Goal: Task Accomplishment & Management: Use online tool/utility

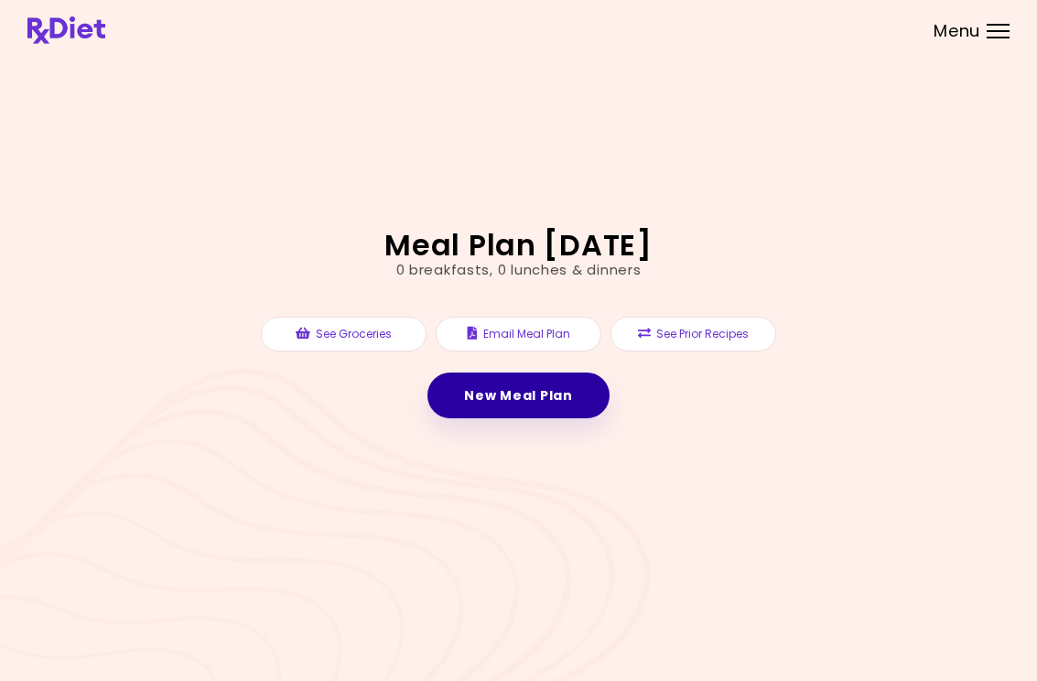
click at [557, 397] on link "New Meal Plan" at bounding box center [518, 396] width 181 height 46
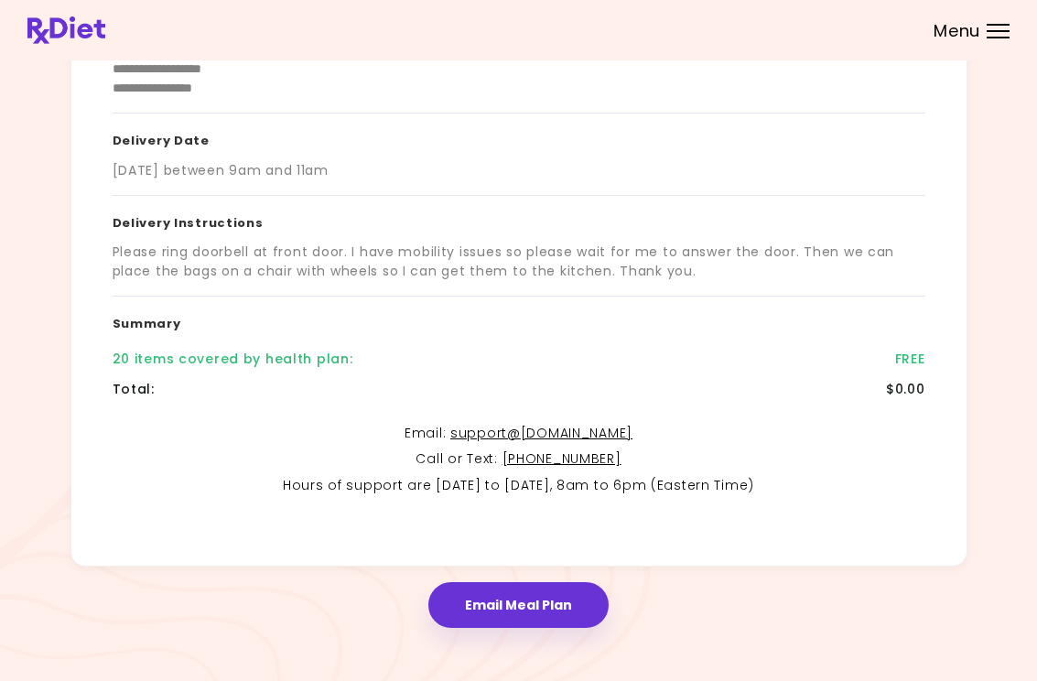
scroll to position [271, 0]
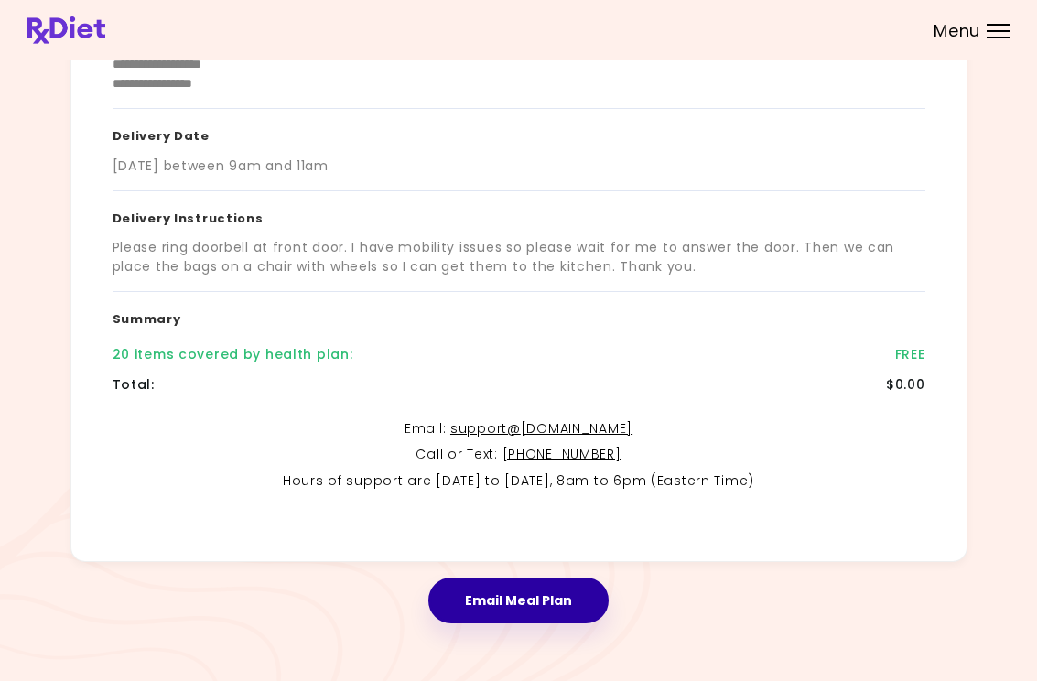
click at [534, 592] on button "Email Meal Plan" at bounding box center [519, 601] width 180 height 46
click at [593, 433] on link "support@ [DOMAIN_NAME]" at bounding box center [542, 428] width 182 height 18
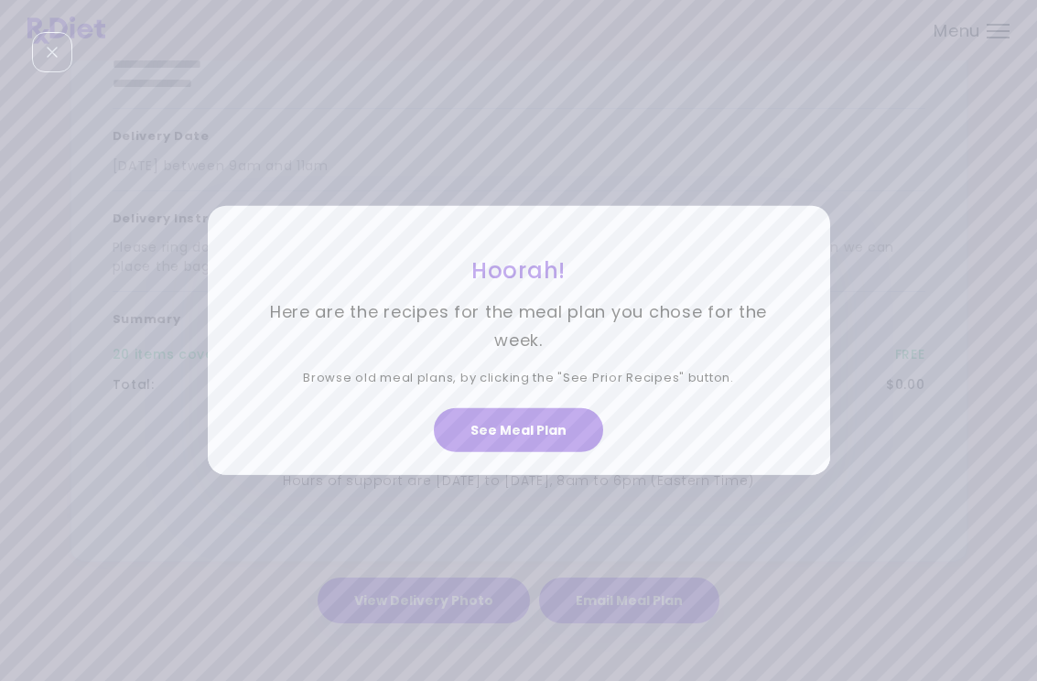
click at [657, 332] on p "Here are the recipes for the meal plan you chose for the week." at bounding box center [519, 327] width 531 height 56
click at [552, 427] on button "See Meal Plan" at bounding box center [518, 430] width 169 height 44
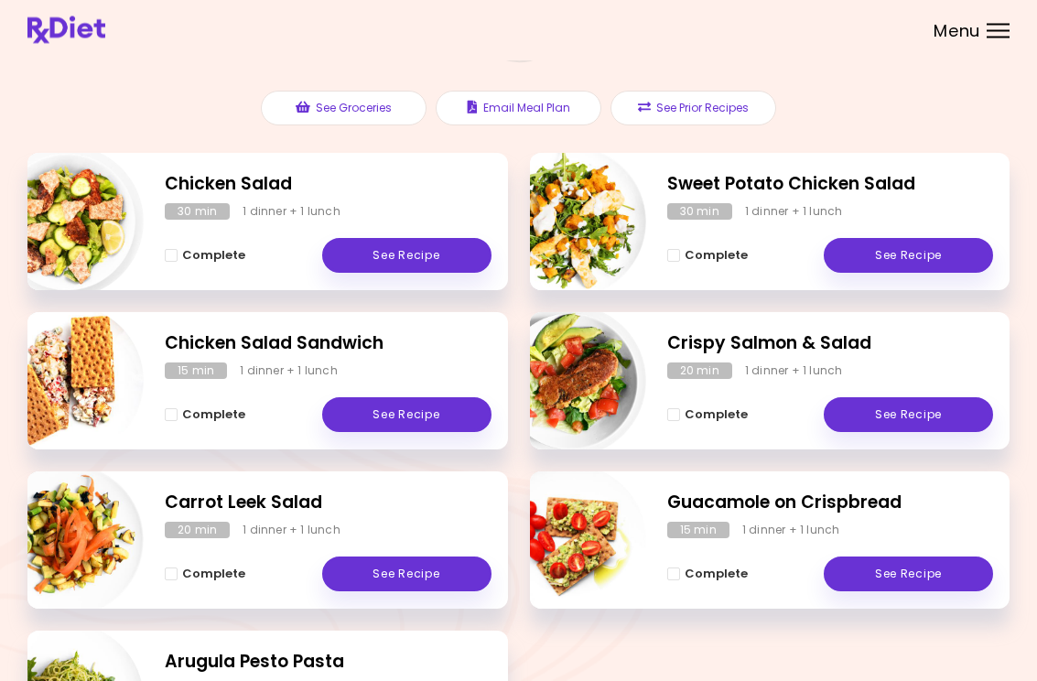
scroll to position [190, 0]
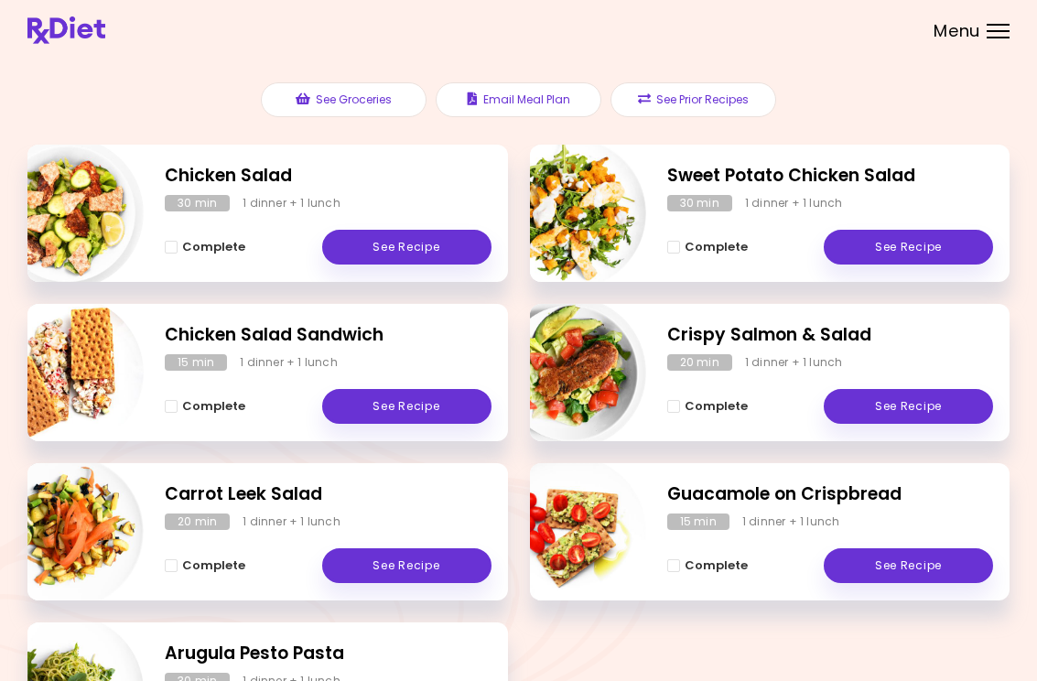
click at [435, 246] on link "See Recipe" at bounding box center [406, 247] width 169 height 35
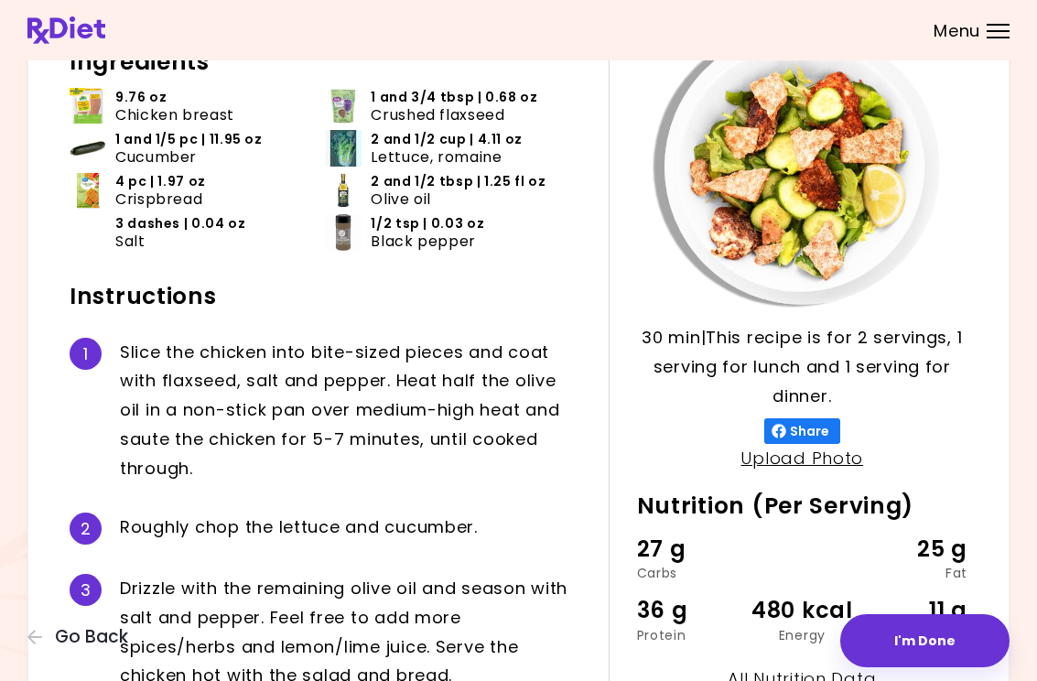
scroll to position [134, 0]
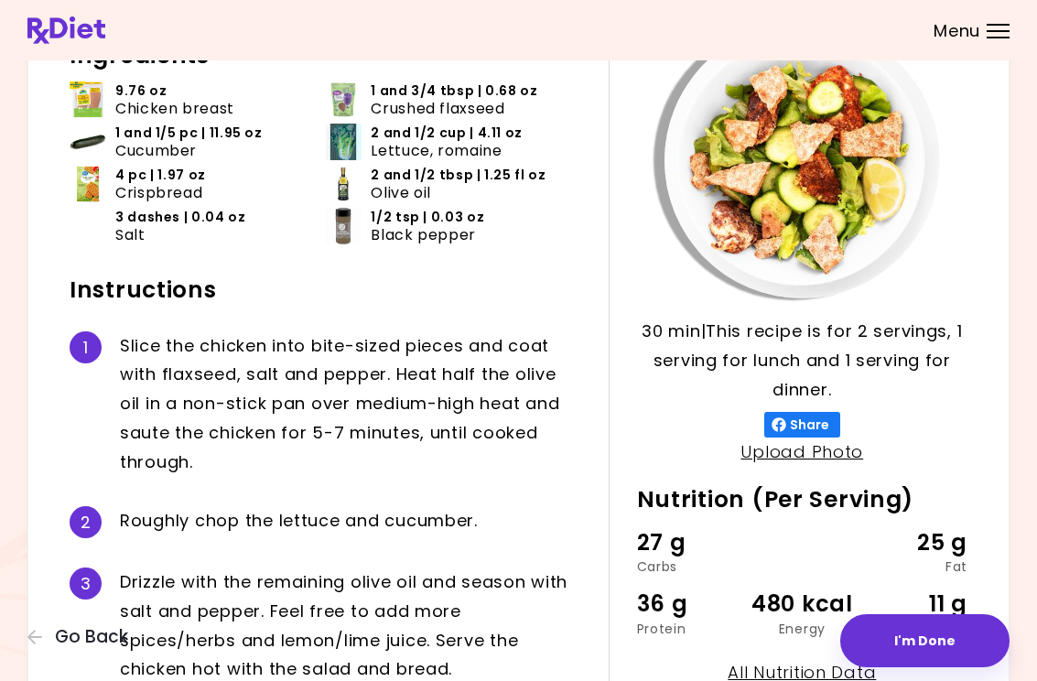
click at [755, 538] on div "27 g Carbs 25 g Fat" at bounding box center [802, 550] width 331 height 48
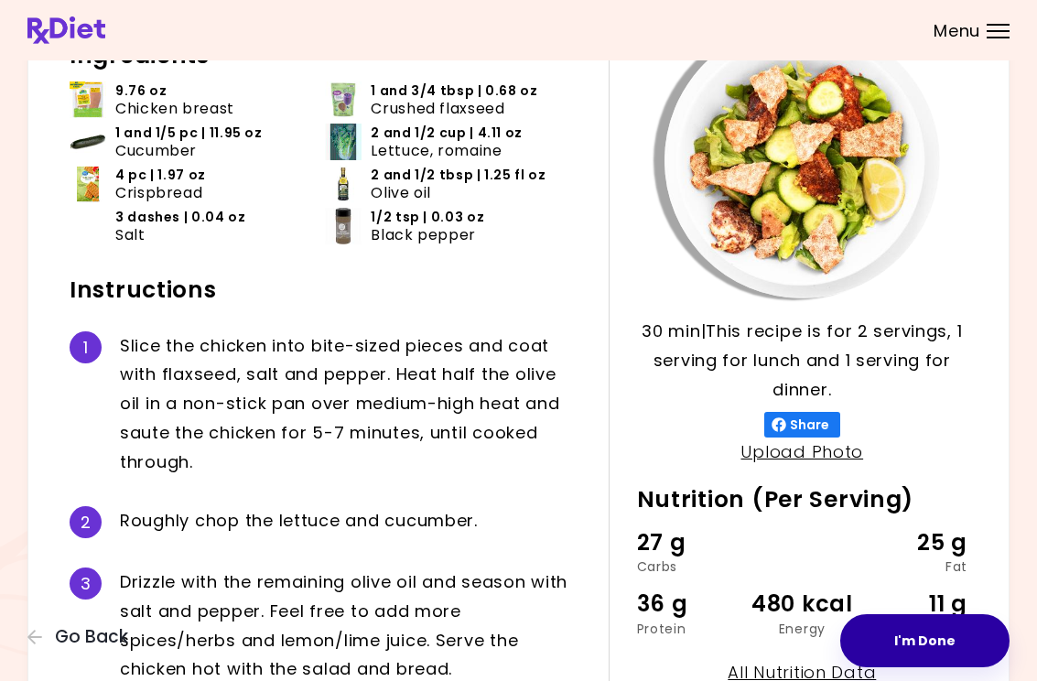
click at [940, 615] on button "I'm Done" at bounding box center [925, 640] width 169 height 53
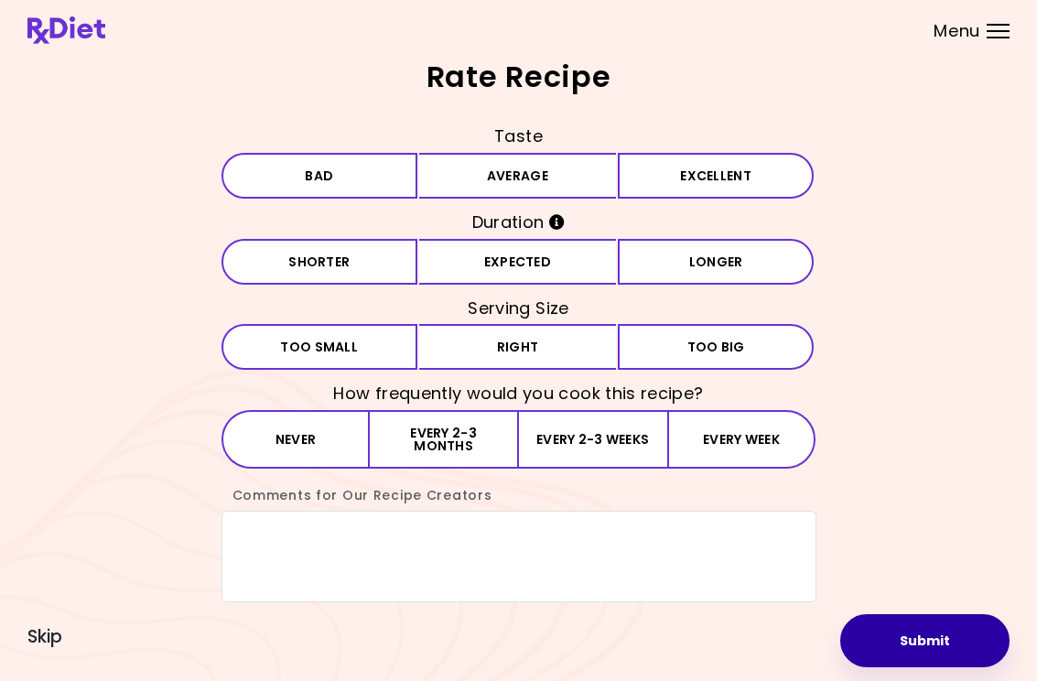
click at [940, 614] on button "Submit" at bounding box center [925, 640] width 169 height 53
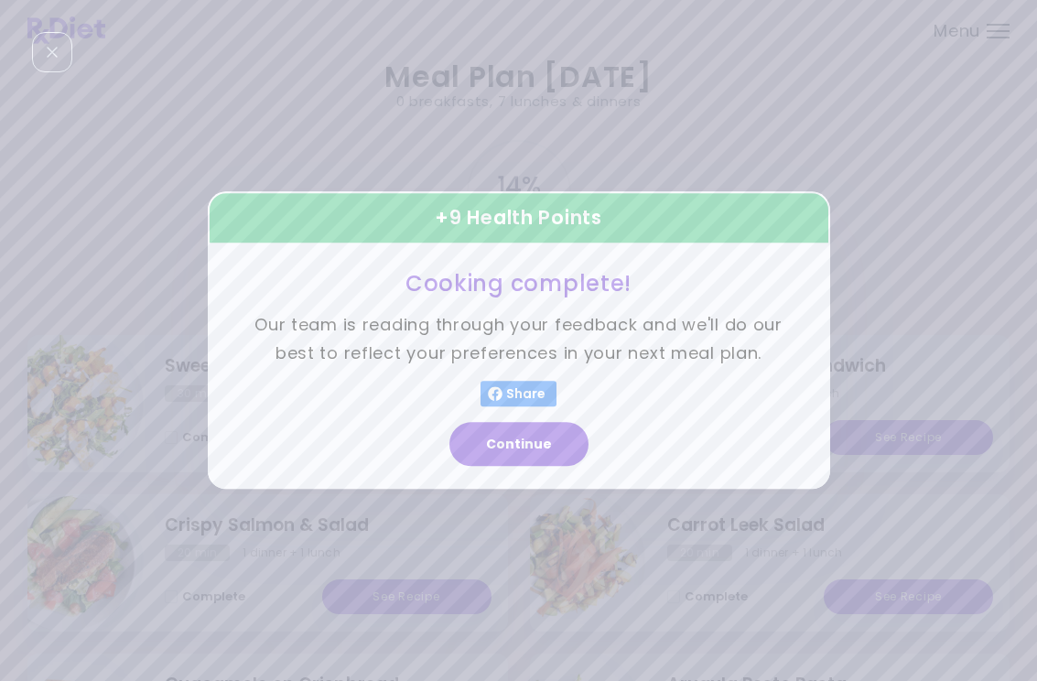
click at [712, 193] on div "+ 9 Health Points" at bounding box center [519, 217] width 623 height 53
click at [536, 447] on button "Continue" at bounding box center [519, 445] width 139 height 44
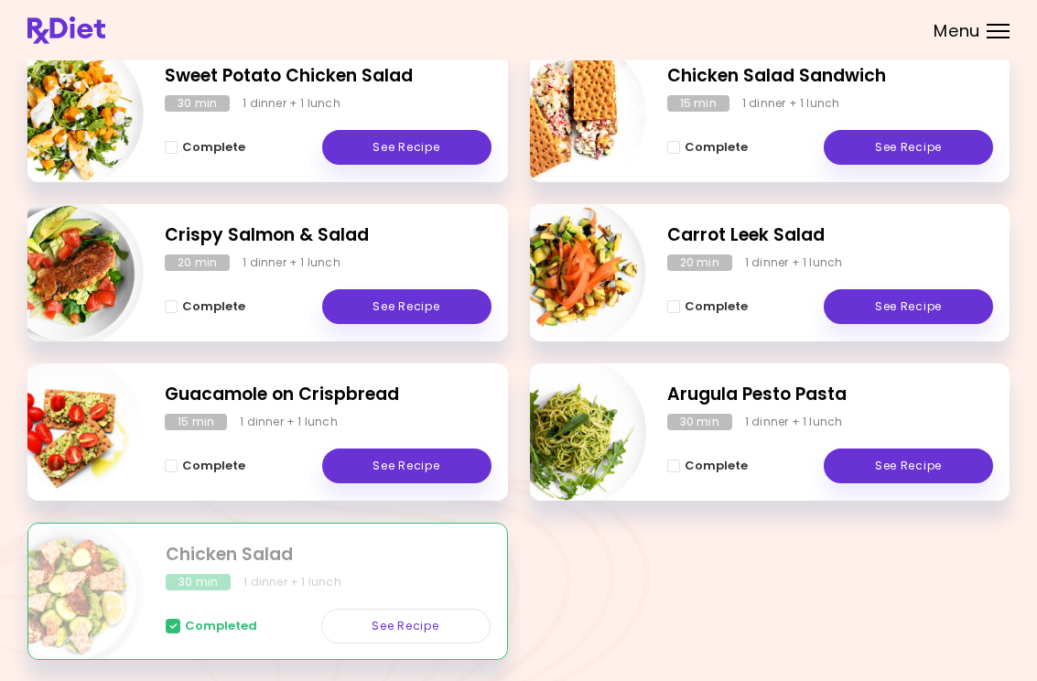
scroll to position [292, 0]
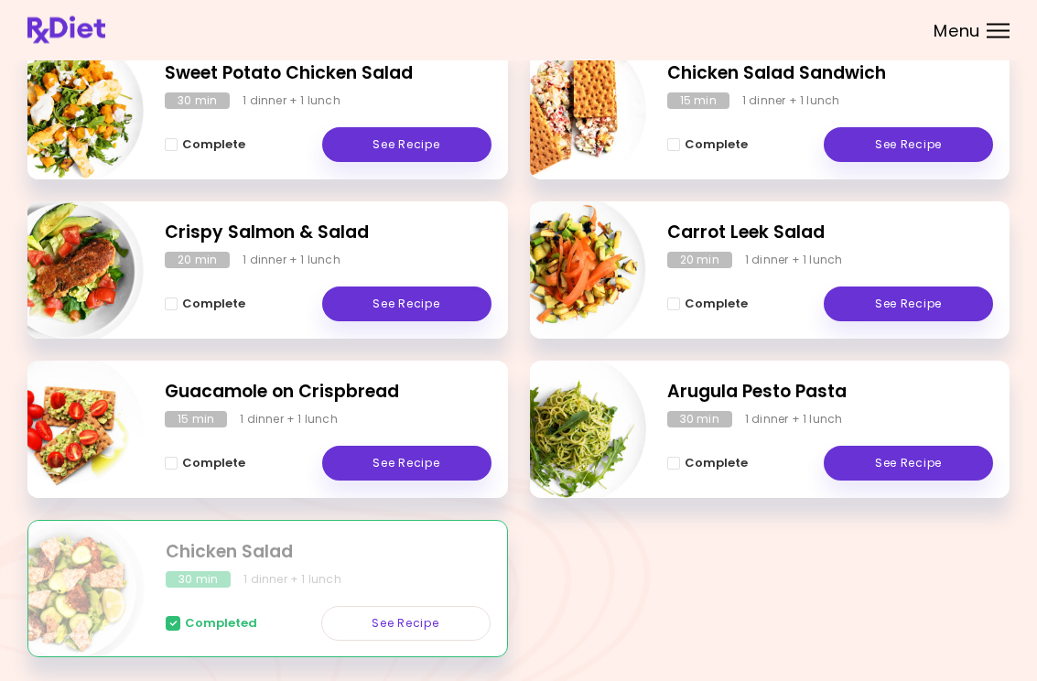
click at [390, 585] on div "30 min 1 dinner + 1 lunch" at bounding box center [328, 580] width 325 height 16
click at [429, 613] on link "See Recipe" at bounding box center [405, 624] width 169 height 35
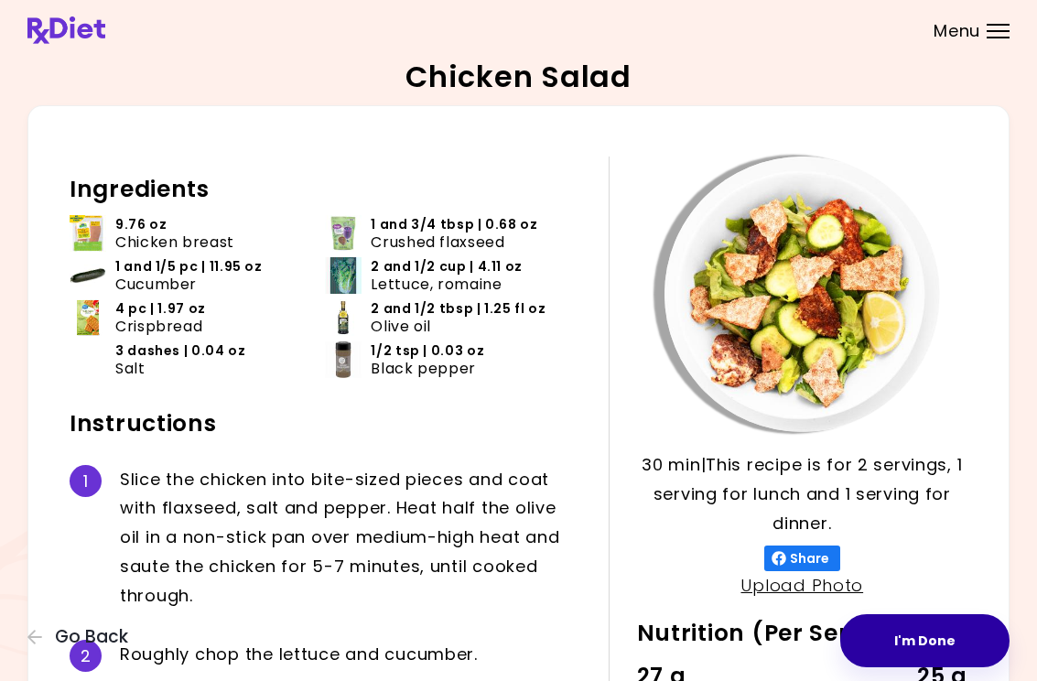
click at [940, 629] on button "I'm Done" at bounding box center [925, 640] width 169 height 53
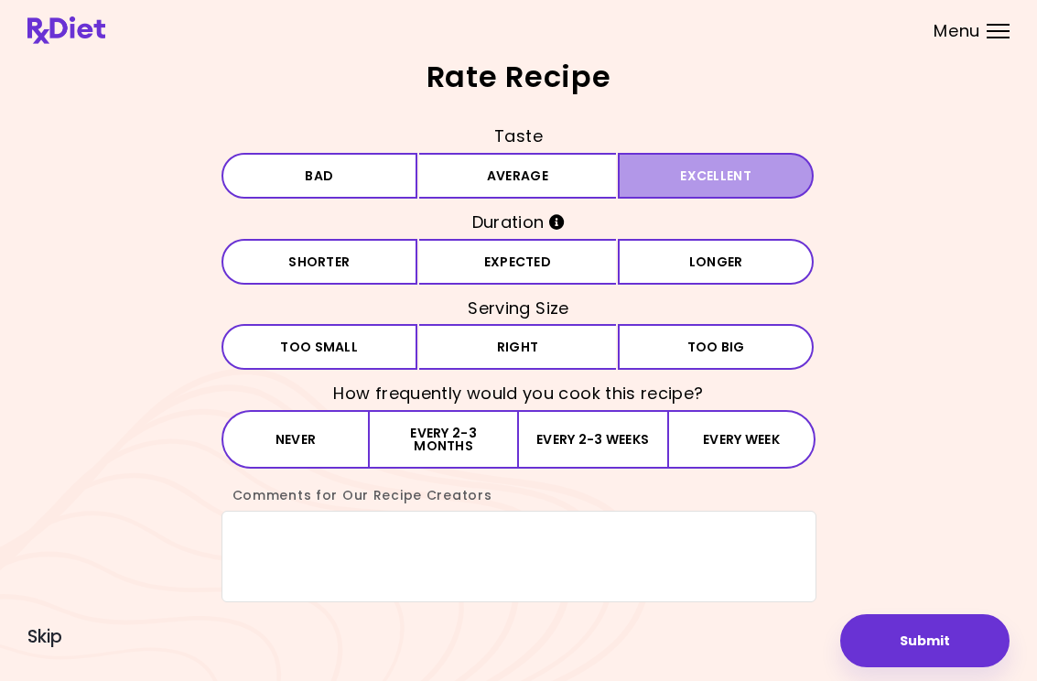
click at [734, 178] on button "Excellent" at bounding box center [716, 176] width 197 height 46
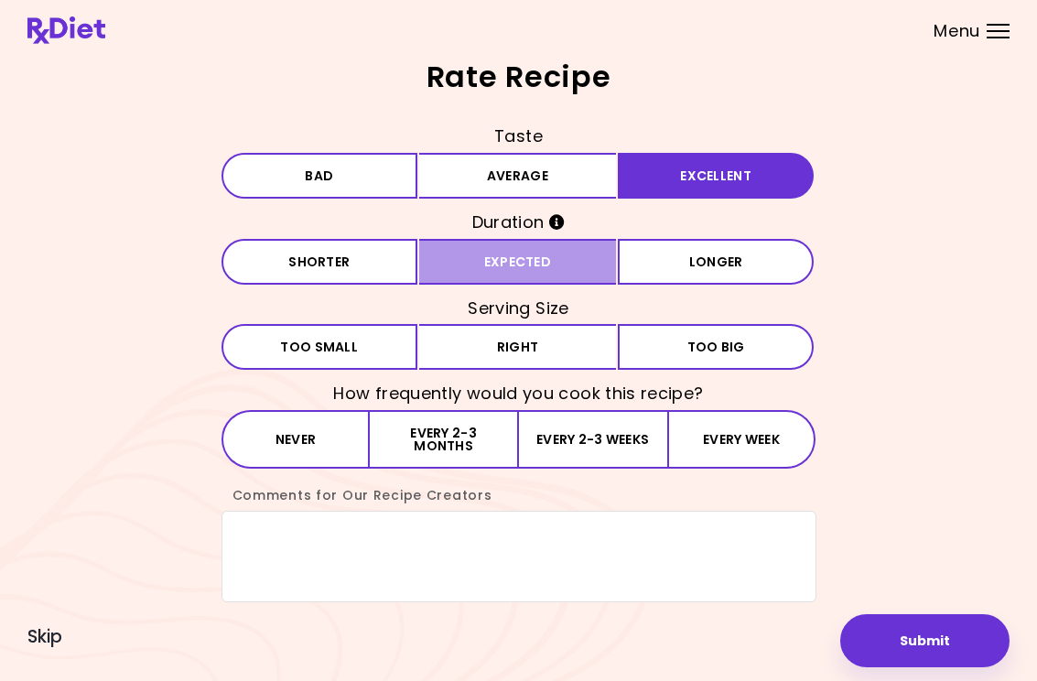
click at [545, 255] on button "Expected" at bounding box center [517, 262] width 197 height 46
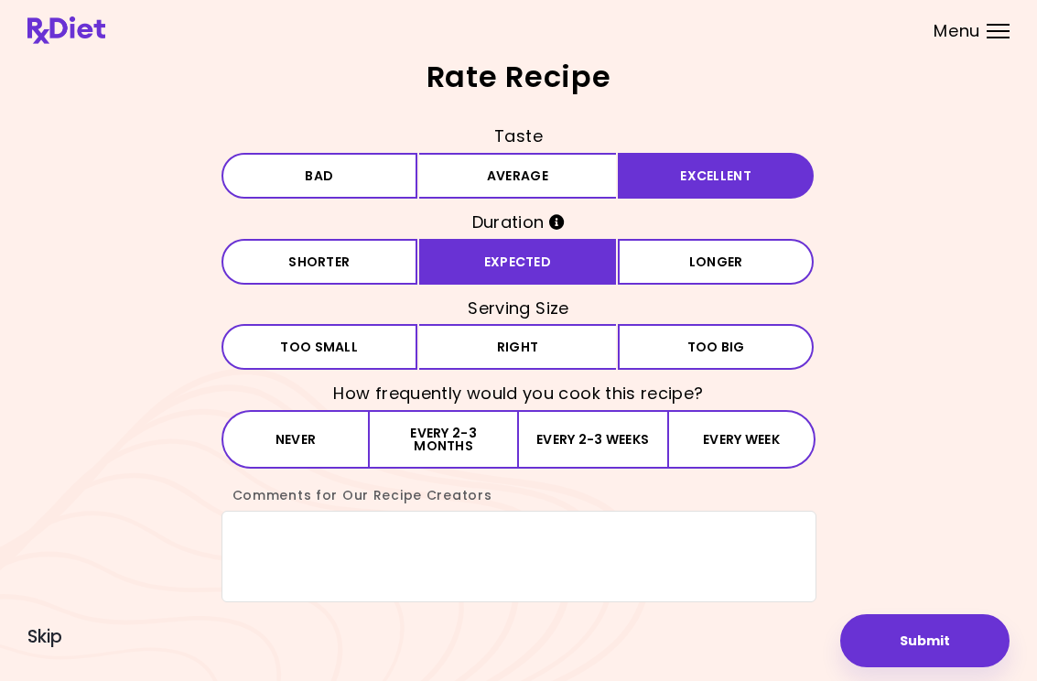
click at [556, 338] on button "Right" at bounding box center [517, 347] width 197 height 46
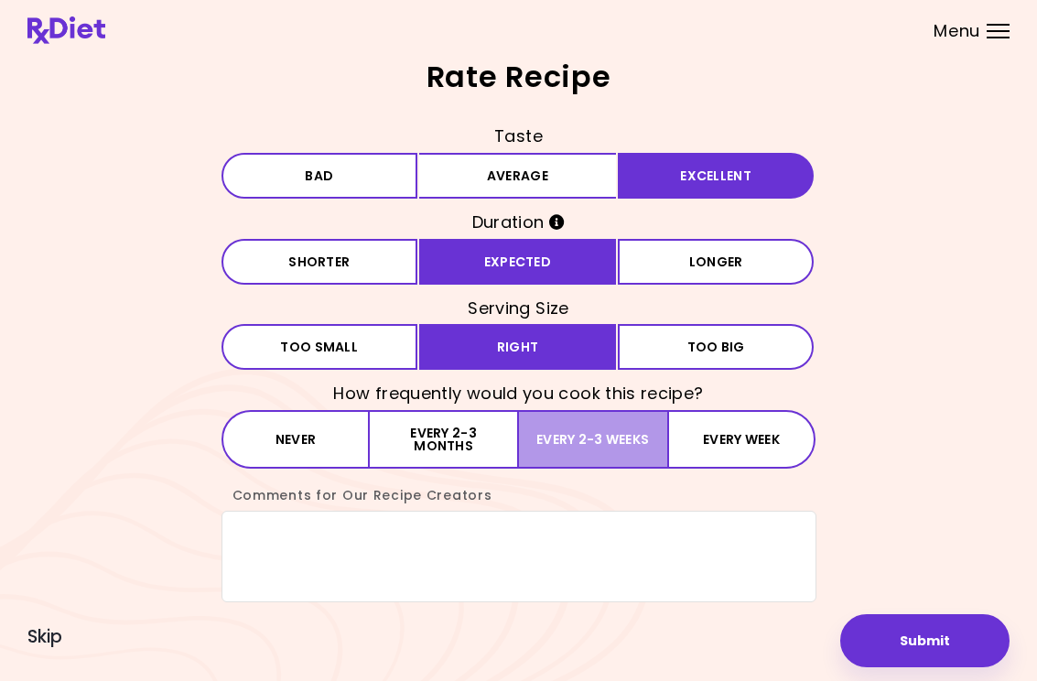
click at [617, 429] on button "Every 2-3 weeks" at bounding box center [593, 439] width 148 height 59
click at [288, 527] on textarea "Comments for Our Recipe Creators" at bounding box center [519, 557] width 595 height 92
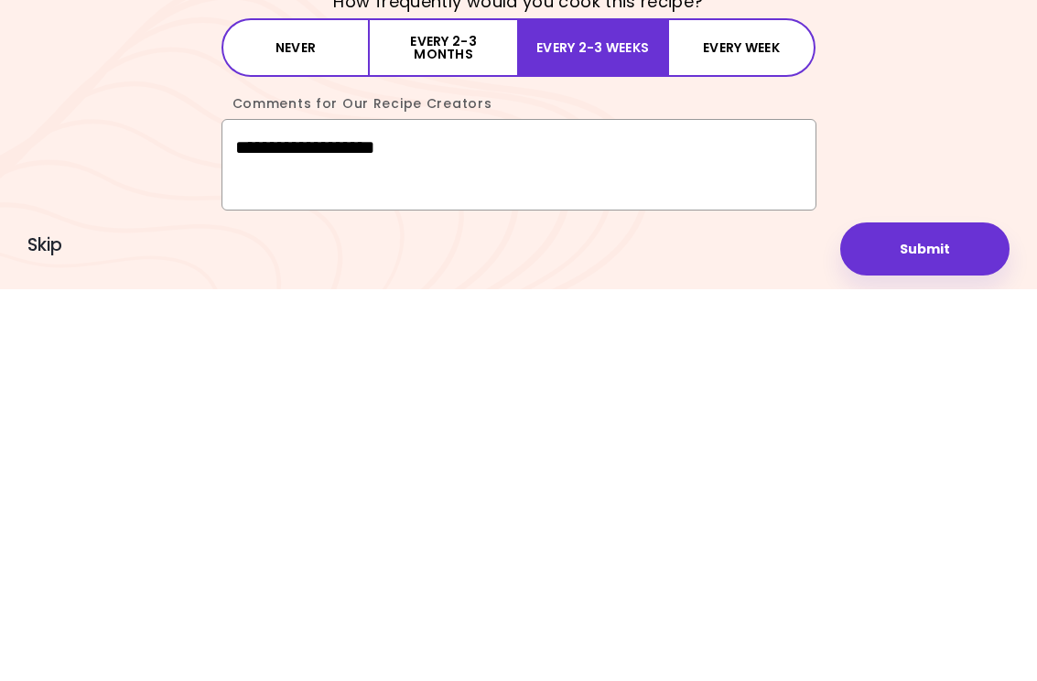
type textarea "**********"
click at [938, 614] on button "Submit" at bounding box center [925, 640] width 169 height 53
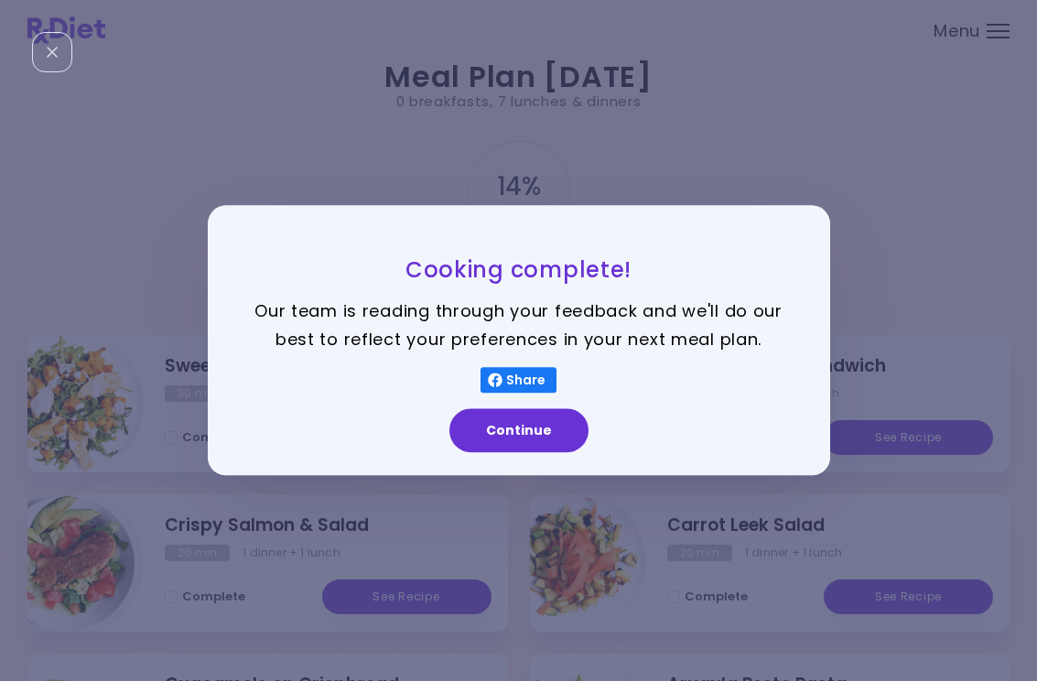
click at [559, 409] on button "Continue" at bounding box center [519, 431] width 139 height 44
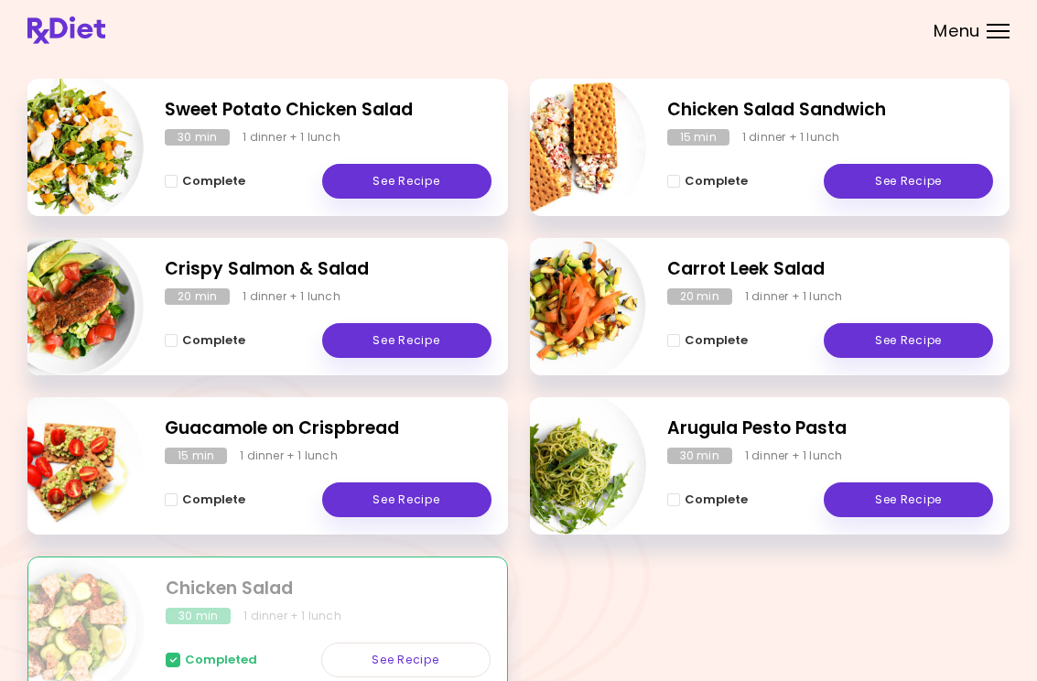
scroll to position [245, 0]
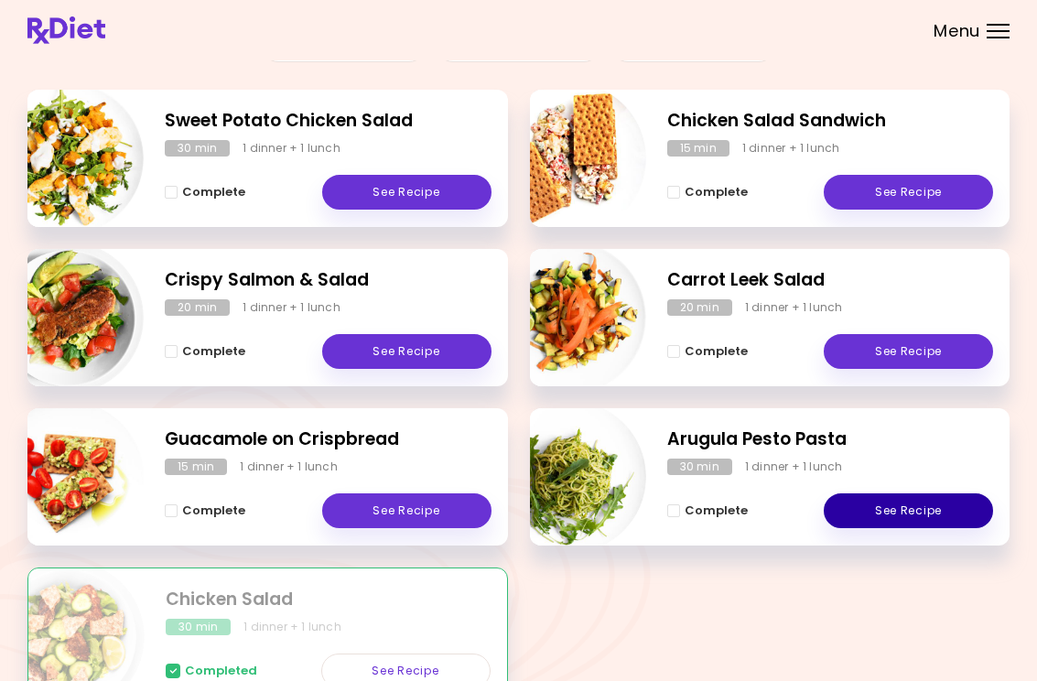
click at [924, 494] on link "See Recipe" at bounding box center [908, 511] width 169 height 35
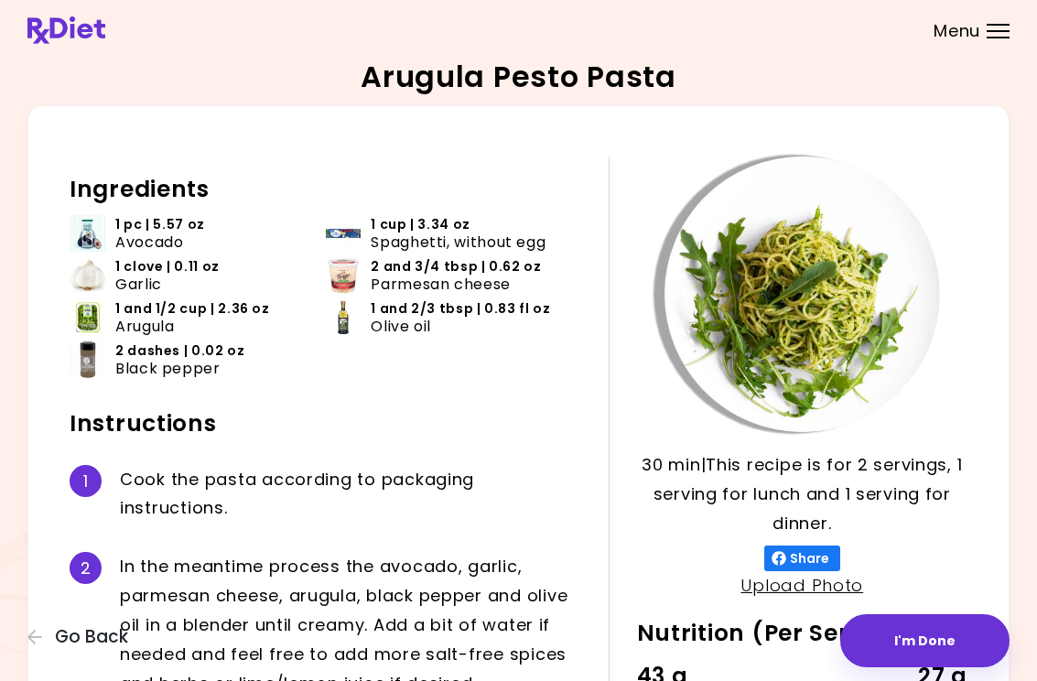
click at [335, 0] on header at bounding box center [518, 30] width 1037 height 60
